Goal: Task Accomplishment & Management: Manage account settings

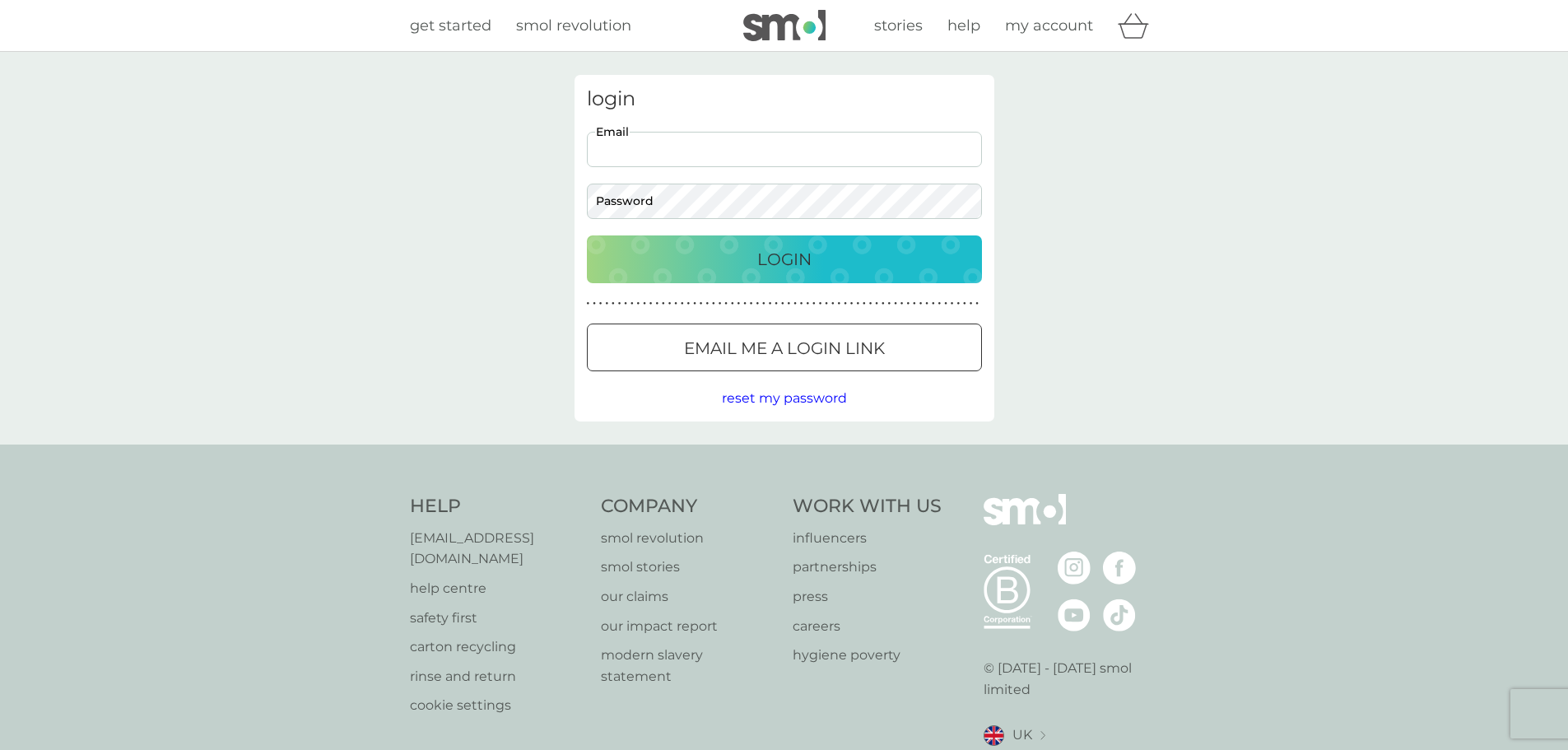
drag, startPoint x: 701, startPoint y: 149, endPoint x: 714, endPoint y: 166, distance: 21.4
click at [701, 153] on input "Email" at bounding box center [784, 149] width 395 height 35
click at [659, 151] on input "Email" at bounding box center [784, 149] width 395 height 35
type input "[PERSON_NAME][EMAIL_ADDRESS][DOMAIN_NAME]"
click at [587, 236] on button "Login" at bounding box center [784, 259] width 395 height 48
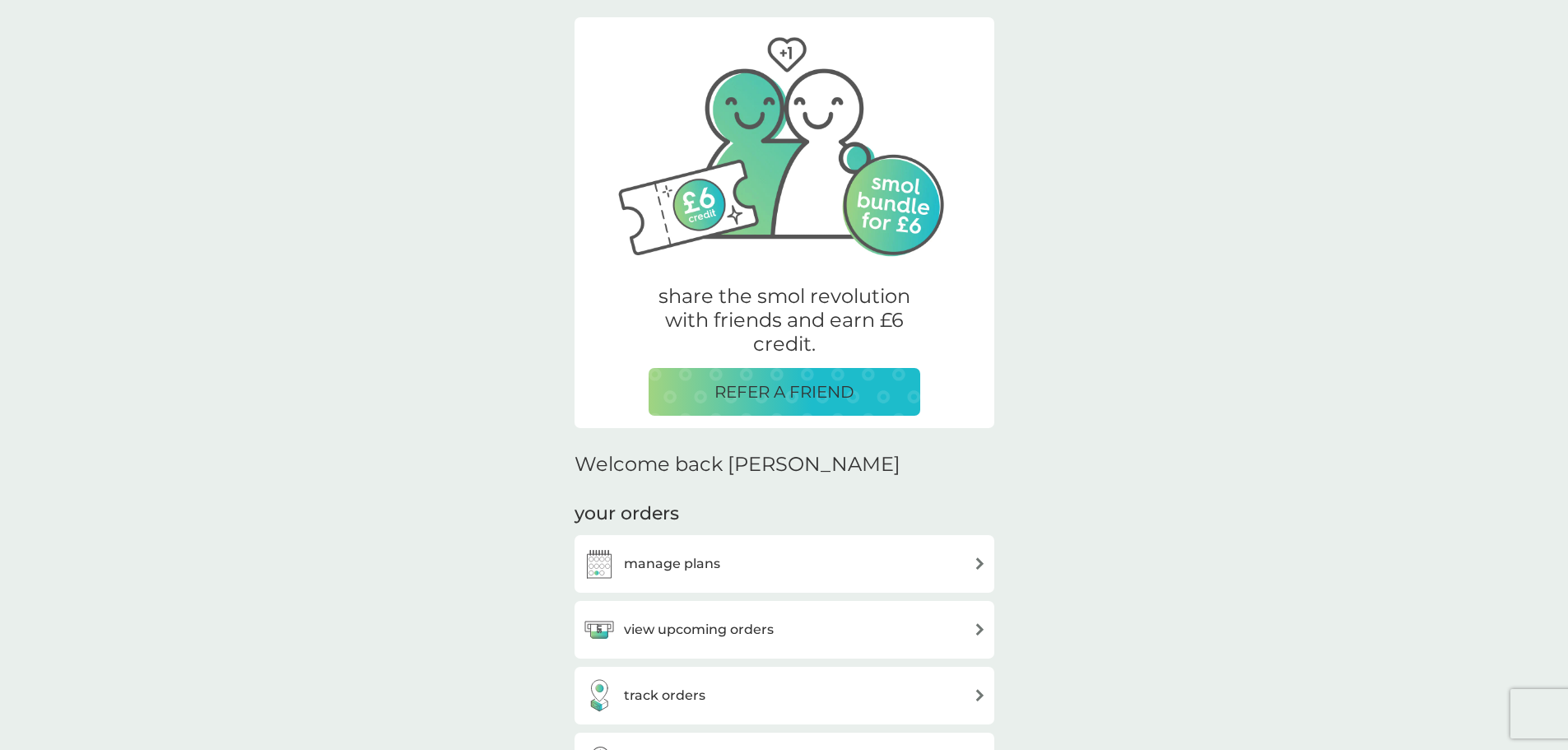
scroll to position [165, 0]
